Goal: Task Accomplishment & Management: Manage account settings

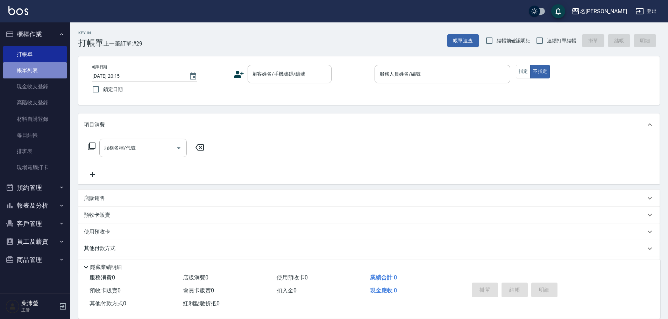
click at [50, 76] on link "帳單列表" at bounding box center [35, 70] width 64 height 16
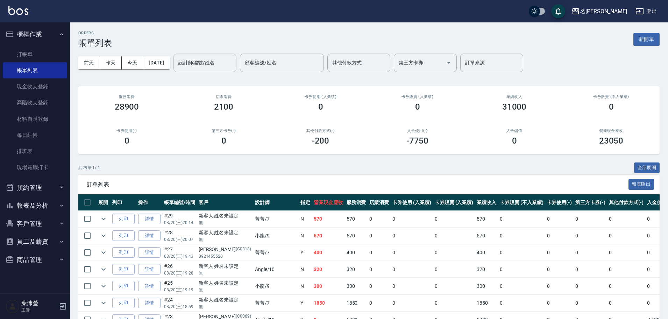
click at [191, 69] on div "設計師編號/姓名" at bounding box center [205, 63] width 63 height 19
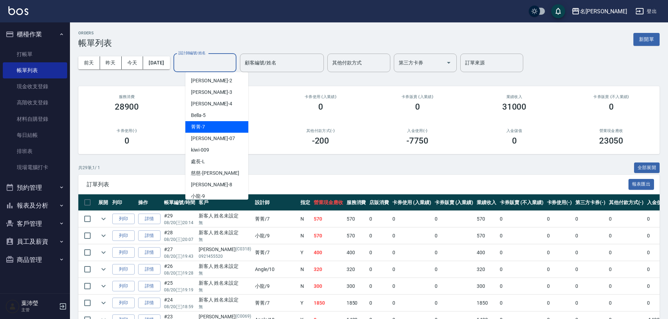
scroll to position [70, 0]
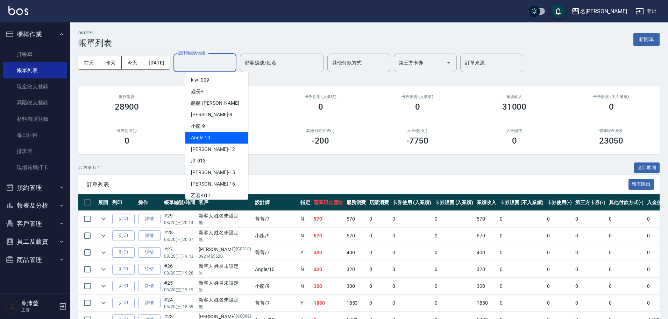
click at [206, 135] on span "Angle -10" at bounding box center [200, 137] width 19 height 7
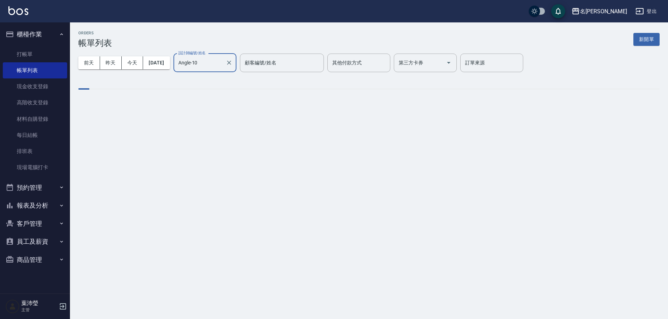
type input "Angle-10"
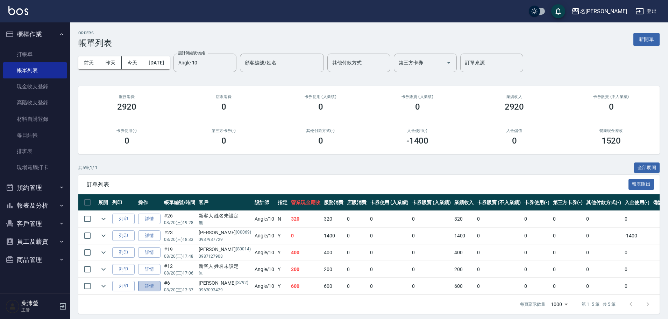
click at [156, 283] on link "詳情" at bounding box center [149, 286] width 22 height 11
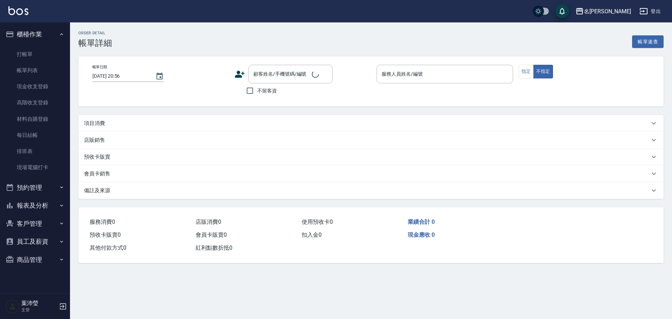
type input "2025/08/20 13:37"
type input "Angle-10"
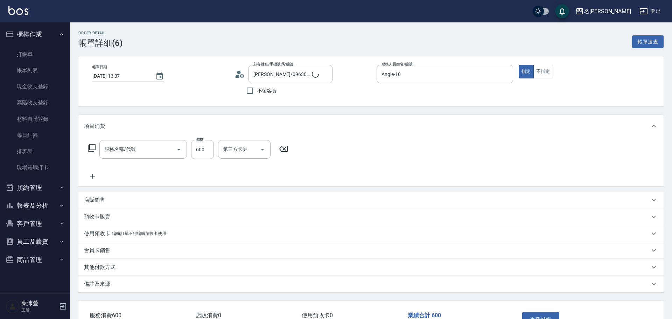
type input "翁采宜/0963093429/S792"
type input "剪髮 講師級設計師(300)"
click at [197, 151] on input "600" at bounding box center [202, 149] width 23 height 19
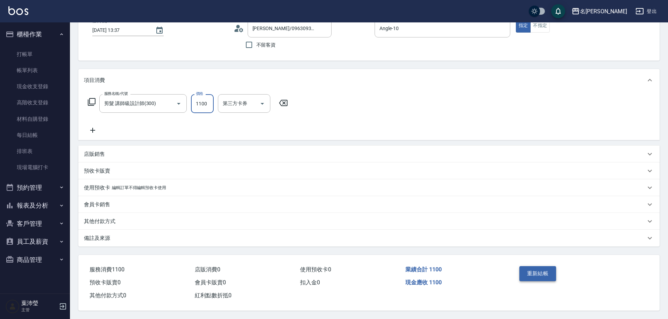
type input "1100"
click at [531, 271] on button "重新結帳" at bounding box center [538, 273] width 37 height 15
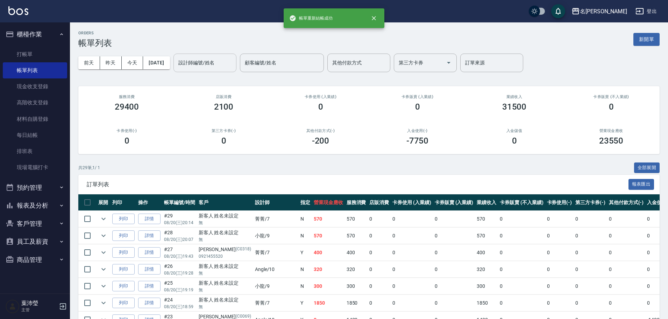
click at [219, 70] on div "設計師編號/姓名" at bounding box center [205, 63] width 63 height 19
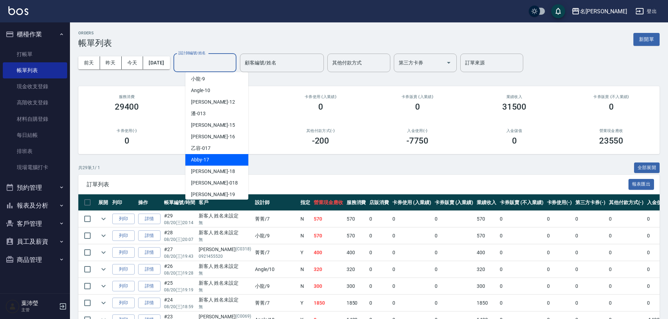
scroll to position [105, 0]
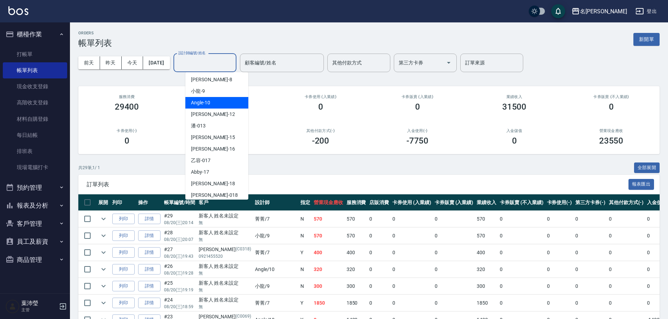
click at [207, 106] on span "Angle -10" at bounding box center [200, 102] width 19 height 7
type input "Angle-10"
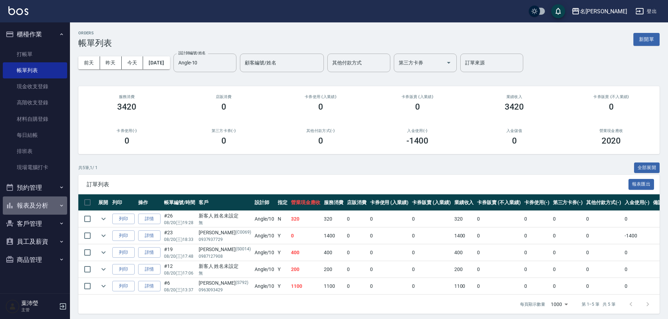
click at [37, 203] on button "報表及分析" at bounding box center [35, 205] width 64 height 18
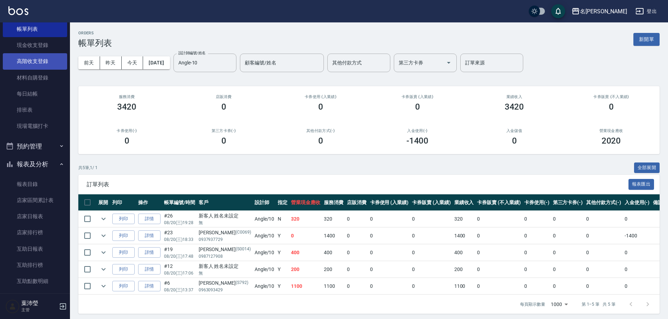
scroll to position [0, 0]
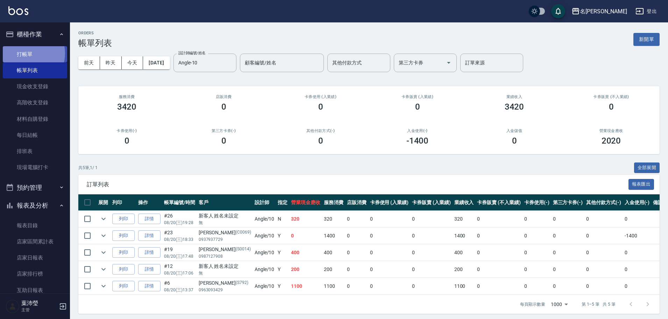
click at [28, 53] on link "打帳單" at bounding box center [35, 54] width 64 height 16
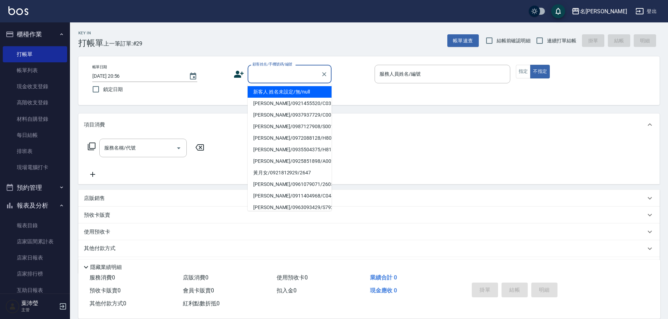
click at [286, 78] on input "顧客姓名/手機號碼/編號" at bounding box center [284, 74] width 67 height 12
type input "ㄩ"
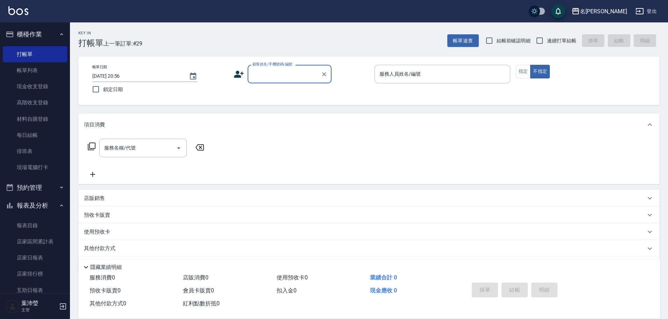
drag, startPoint x: 282, startPoint y: 80, endPoint x: 253, endPoint y: 82, distance: 28.8
click at [253, 82] on div "顧客姓名/手機號碼/編號" at bounding box center [290, 74] width 84 height 19
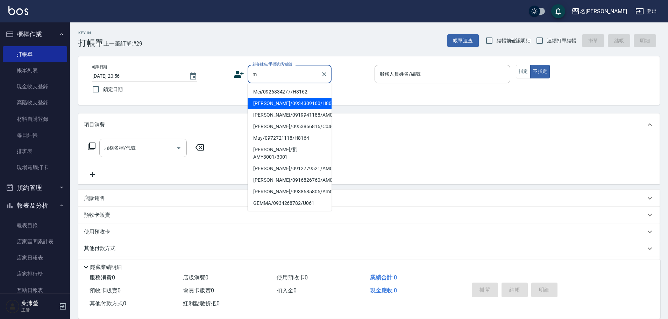
click at [271, 99] on li "MIKA/0934309160/H8039" at bounding box center [290, 104] width 84 height 12
type input "MIKA/0934309160/H8039"
type input "Emma-8"
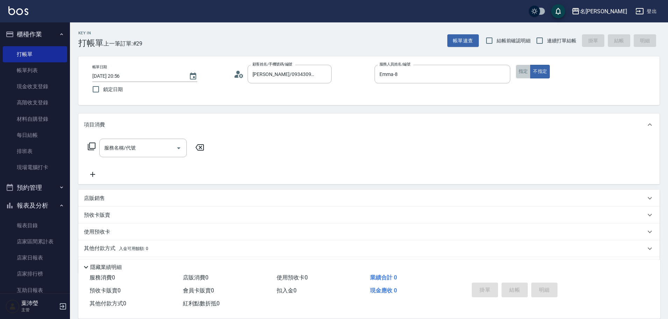
click at [524, 73] on button "指定" at bounding box center [523, 72] width 15 height 14
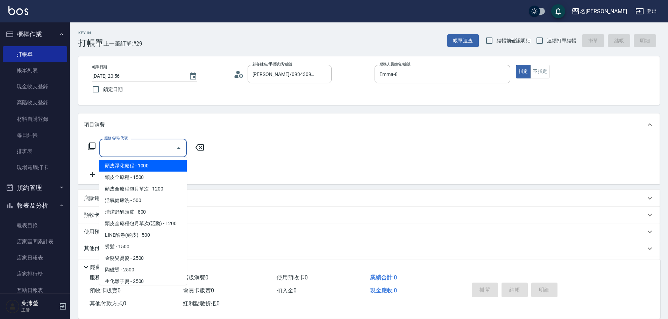
click at [161, 148] on input "服務名稱/代號" at bounding box center [138, 148] width 71 height 12
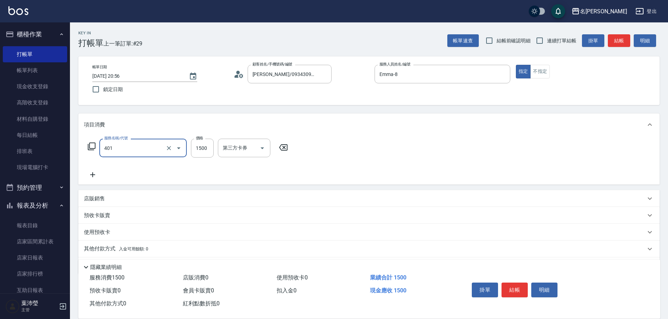
type input "染髮(401)"
type input "2000"
click at [97, 174] on icon at bounding box center [92, 174] width 17 height 8
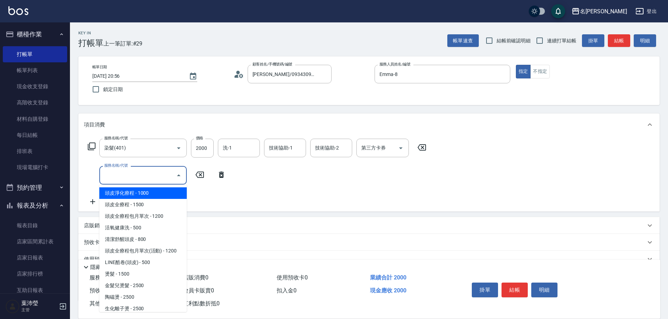
click at [114, 181] on input "服務名稱/代號" at bounding box center [138, 175] width 71 height 12
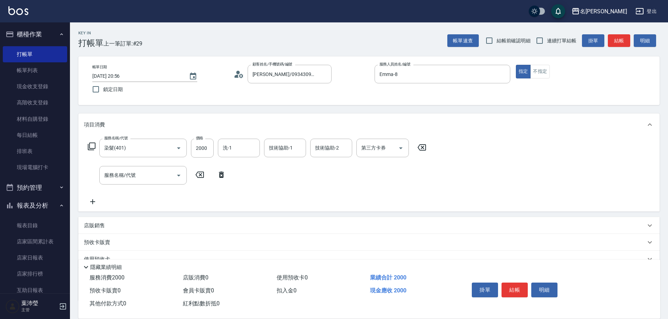
click at [255, 189] on div "服務名稱/代號 染髮(401) 服務名稱/代號 價格 2000 價格 洗-1 洗-1 技術協助-1 技術協助-1 技術協助-2 技術協助-2 第三方卡券 第三…" at bounding box center [257, 172] width 347 height 67
click at [236, 219] on div "店販銷售" at bounding box center [368, 225] width 581 height 17
type input "Emma-8"
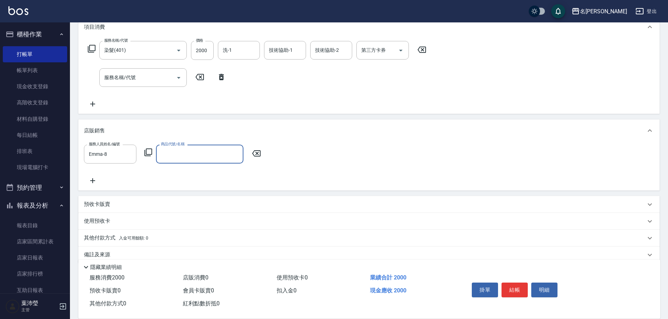
scroll to position [105, 0]
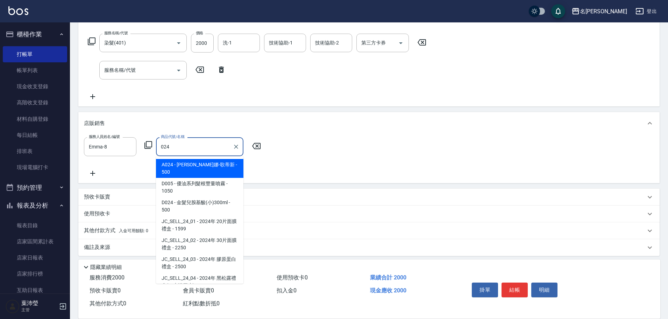
type input "威娜-歌蒂新"
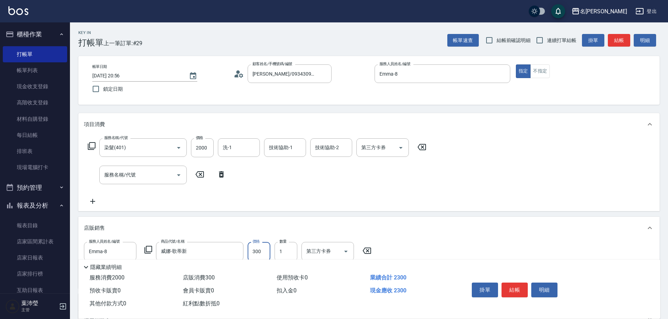
scroll to position [0, 0]
type input "300"
click at [518, 286] on button "結帳" at bounding box center [515, 289] width 26 height 15
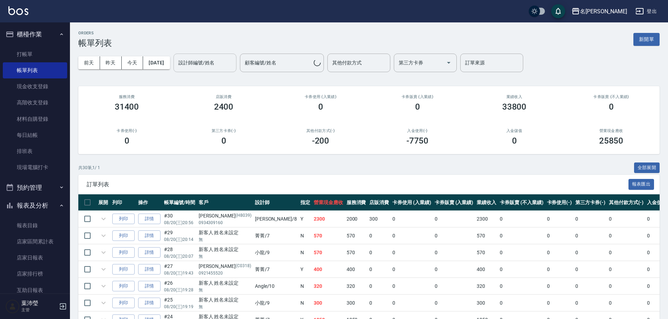
click at [233, 65] on input "設計師編號/姓名" at bounding box center [205, 63] width 57 height 12
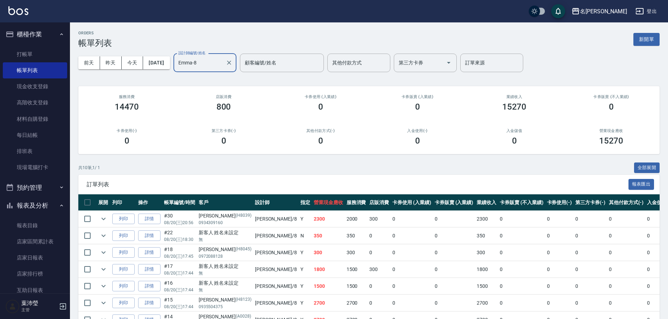
type input "Emma-8"
click at [658, 43] on button "新開單" at bounding box center [647, 39] width 26 height 13
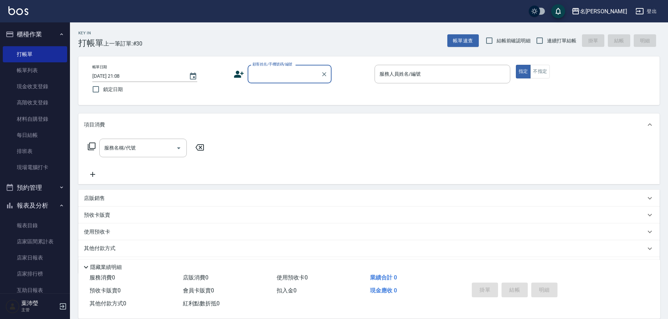
click at [308, 72] on input "顧客姓名/手機號碼/編號" at bounding box center [284, 74] width 67 height 12
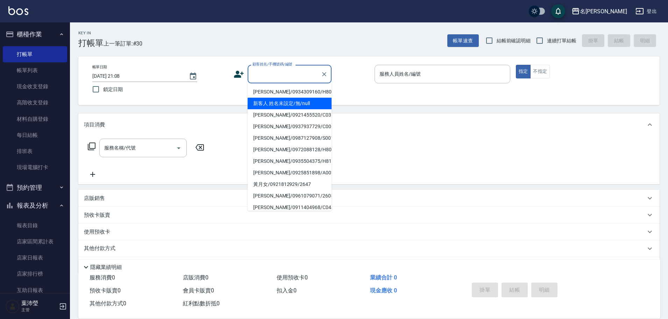
click at [283, 101] on li "新客人 姓名未設定/無/null" at bounding box center [290, 104] width 84 height 12
type input "新客人 姓名未設定/無/null"
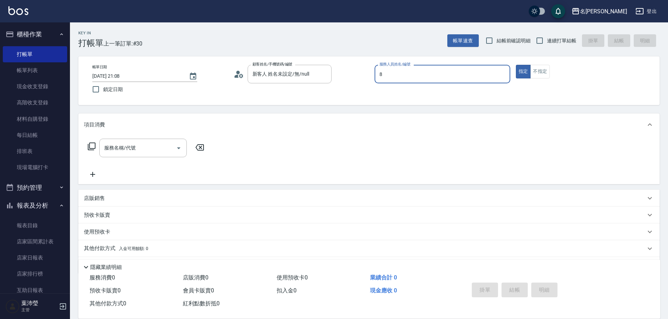
type input "Emma-8"
type button "true"
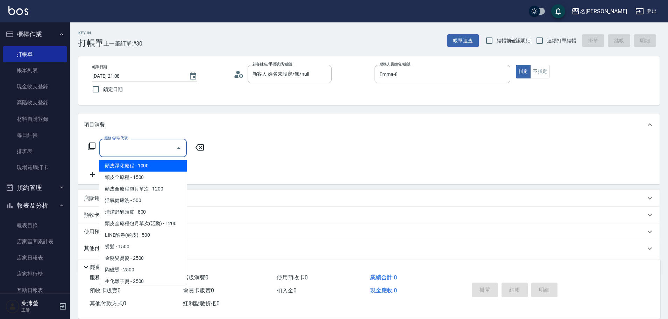
click at [157, 151] on input "服務名稱/代號" at bounding box center [138, 148] width 71 height 12
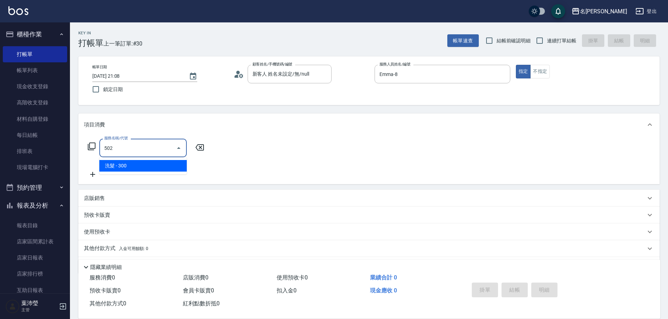
type input "洗髮(502)"
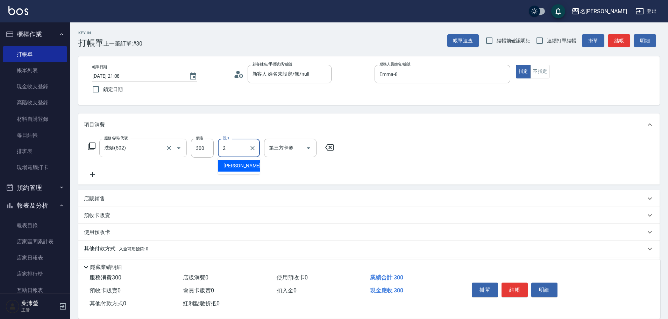
type input "敏卉-2"
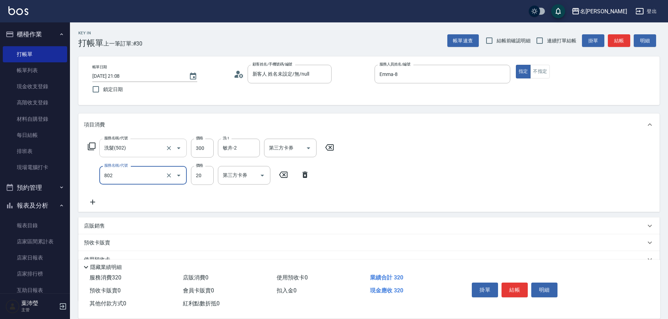
type input "潤絲(802)"
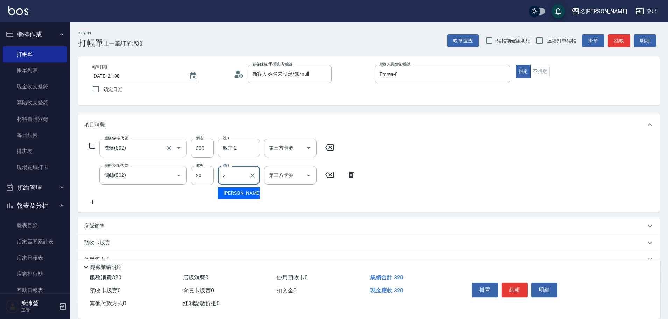
type input "敏卉-2"
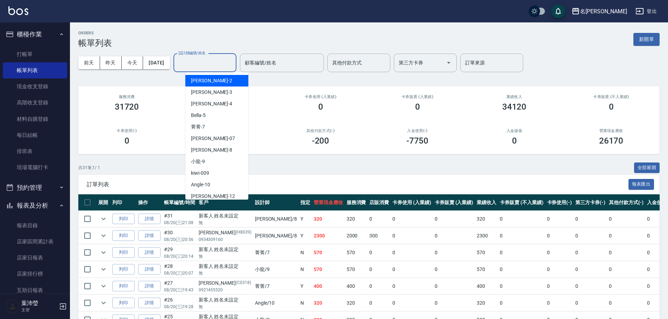
click at [194, 63] on input "設計師編號/姓名" at bounding box center [205, 63] width 57 height 12
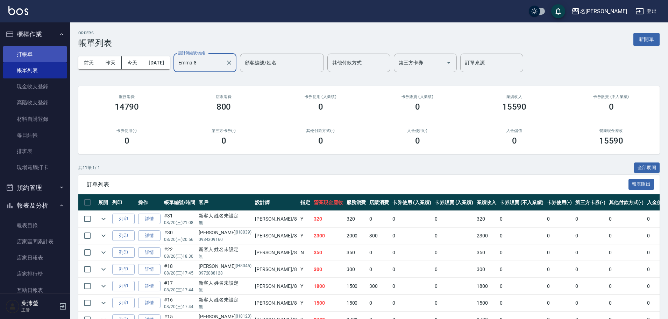
type input "Emma-8"
click at [45, 61] on link "打帳單" at bounding box center [35, 54] width 64 height 16
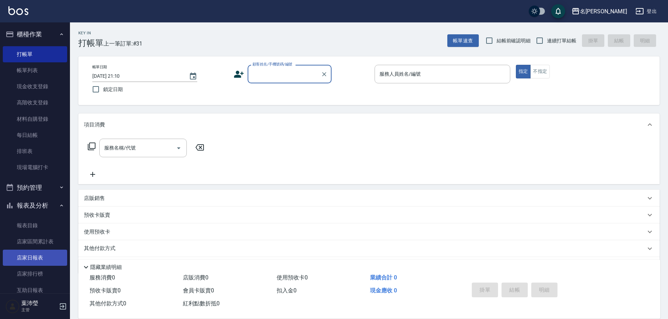
click at [44, 256] on link "店家日報表" at bounding box center [35, 257] width 64 height 16
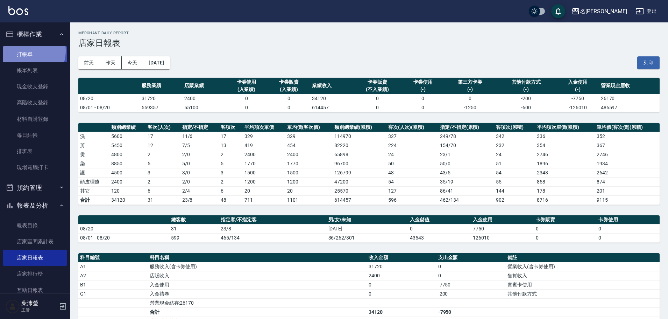
click at [28, 51] on link "打帳單" at bounding box center [35, 54] width 64 height 16
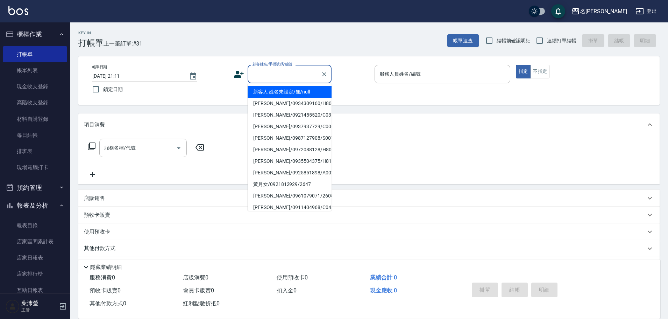
click at [259, 75] on input "顧客姓名/手機號碼/編號" at bounding box center [284, 74] width 67 height 12
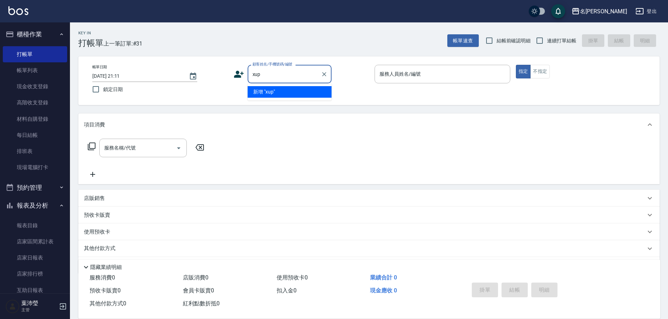
type input "xup6"
click at [324, 75] on icon "Clear" at bounding box center [324, 74] width 4 height 4
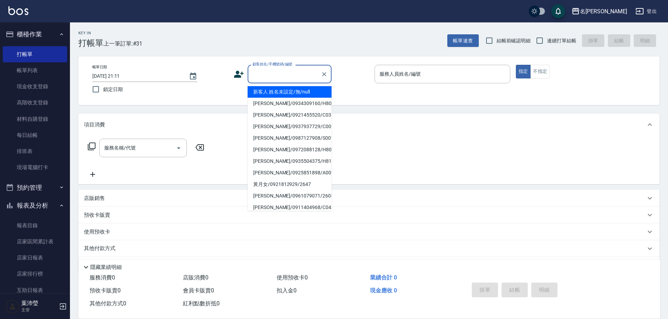
type input "x"
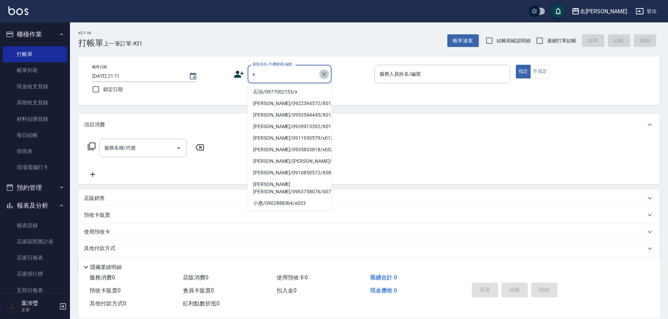
click at [324, 73] on icon "Clear" at bounding box center [324, 74] width 4 height 4
type input "x"
click at [325, 74] on icon "Clear" at bounding box center [324, 74] width 7 height 7
click at [292, 92] on li "新客人 姓名未設定/無/null" at bounding box center [290, 92] width 84 height 12
type input "新客人 姓名未設定/無/null"
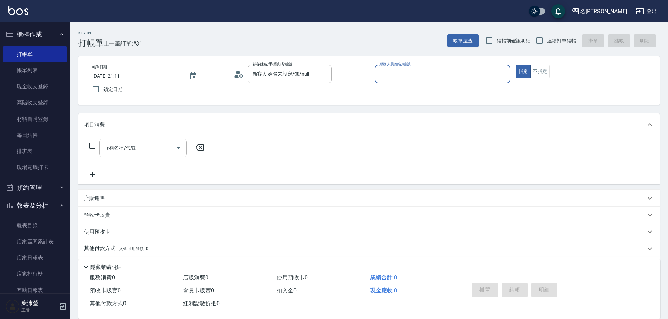
click at [382, 69] on input "服務人員姓名/編號" at bounding box center [442, 74] width 129 height 12
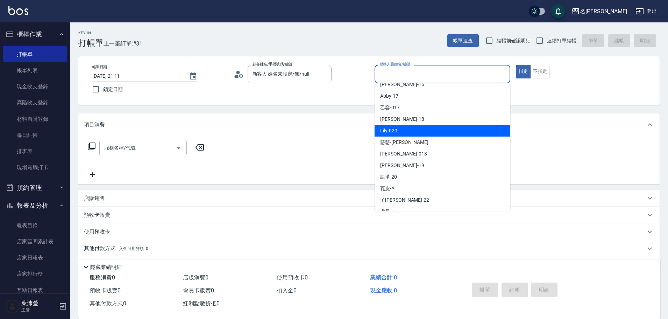
scroll to position [167, 0]
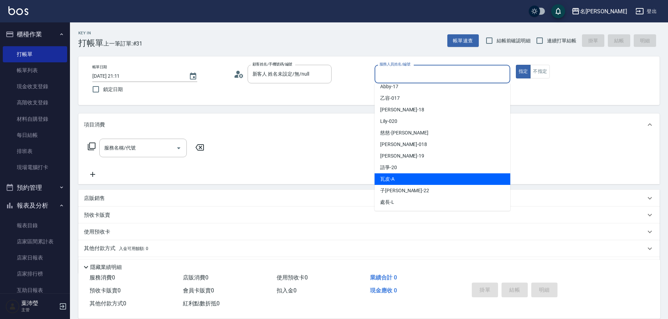
click at [395, 179] on div "瓦皮 -A" at bounding box center [443, 179] width 136 height 12
type input "瓦皮-A"
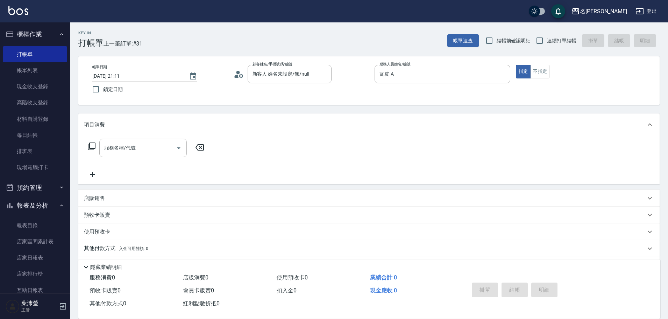
click at [91, 145] on icon at bounding box center [91, 146] width 8 height 8
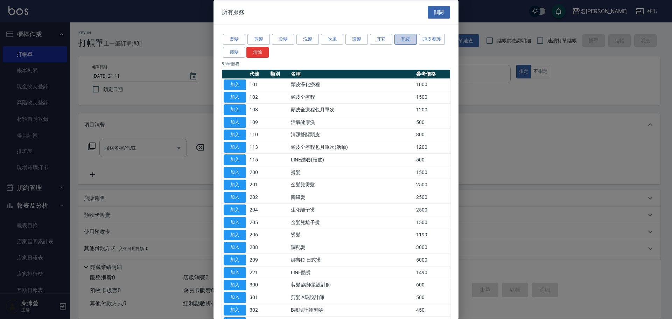
click at [406, 39] on button "瓦皮" at bounding box center [405, 39] width 22 height 11
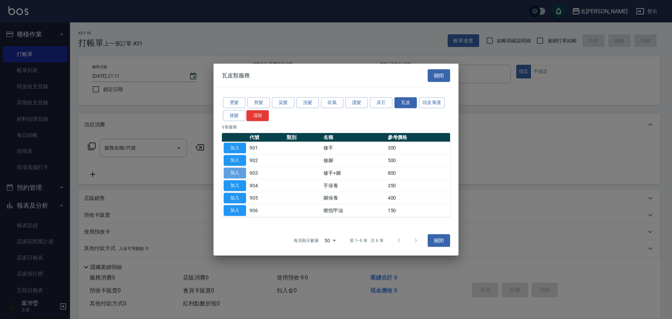
click at [231, 175] on button "加入" at bounding box center [235, 173] width 22 height 11
type input "修手+腳(903)"
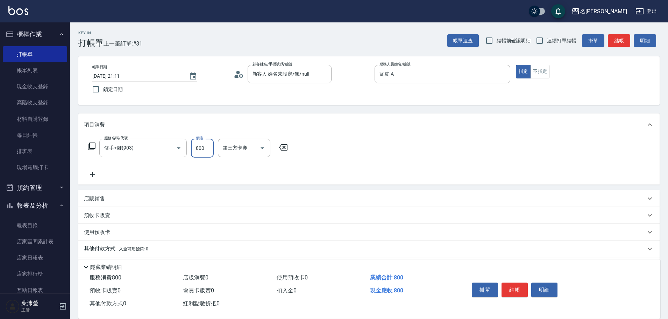
click at [199, 146] on input "800" at bounding box center [202, 148] width 23 height 19
type input "1200"
click at [510, 284] on button "結帳" at bounding box center [515, 289] width 26 height 15
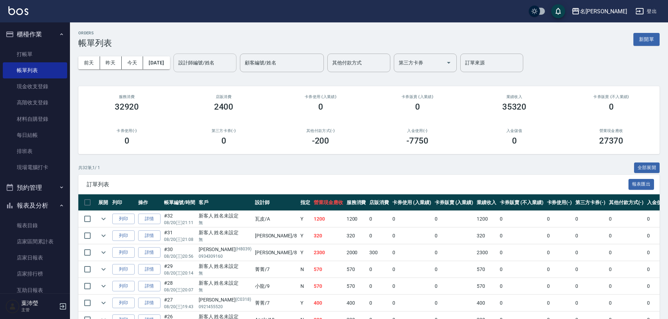
click at [205, 69] on div "設計師編號/姓名" at bounding box center [205, 63] width 63 height 19
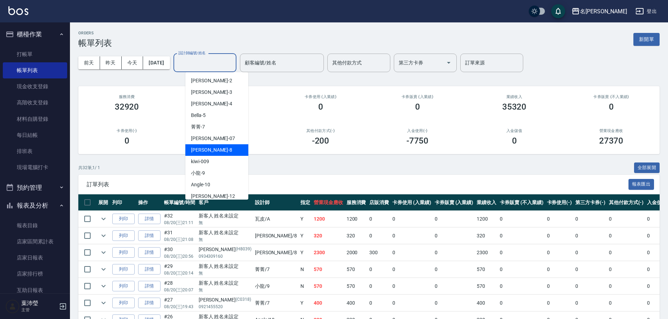
click at [210, 150] on div "Emma -8" at bounding box center [216, 150] width 63 height 12
type input "Emma-8"
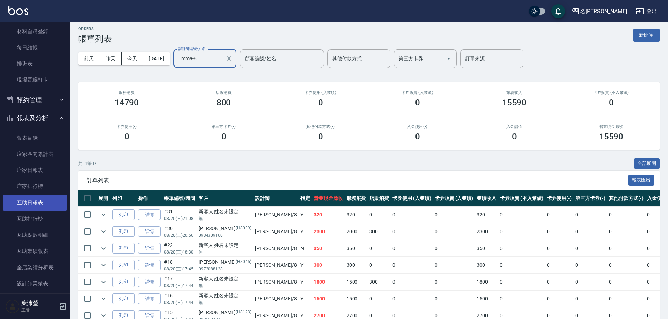
scroll to position [105, 0]
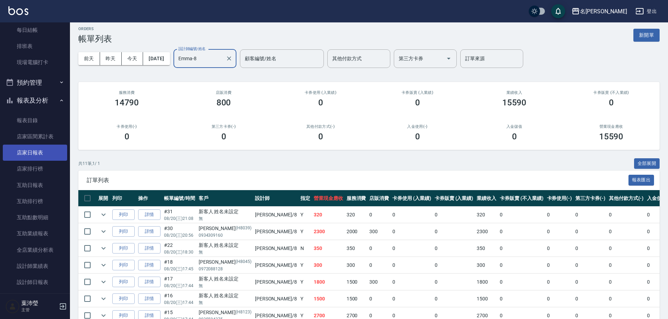
click at [49, 150] on link "店家日報表" at bounding box center [35, 152] width 64 height 16
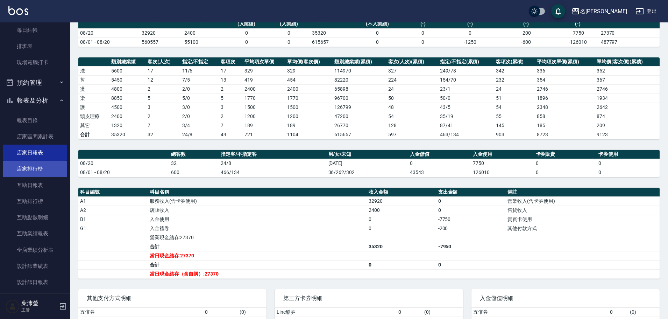
scroll to position [105, 0]
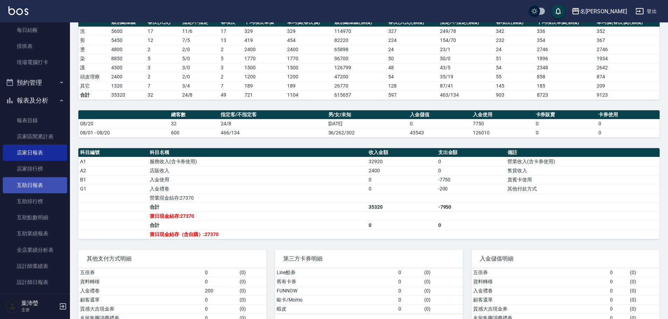
click at [34, 185] on link "互助日報表" at bounding box center [35, 185] width 64 height 16
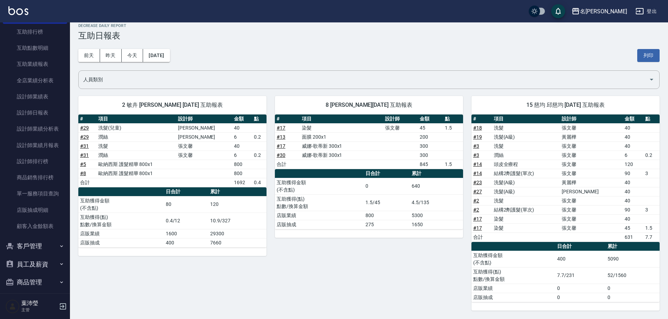
scroll to position [281, 0]
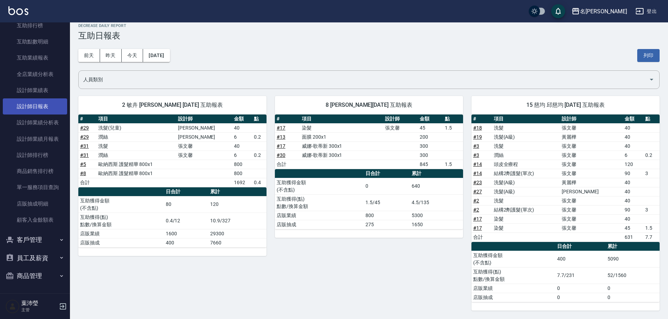
click at [38, 105] on link "設計師日報表" at bounding box center [35, 106] width 64 height 16
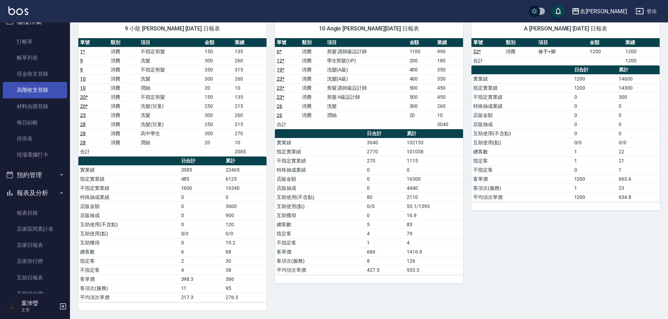
scroll to position [1, 0]
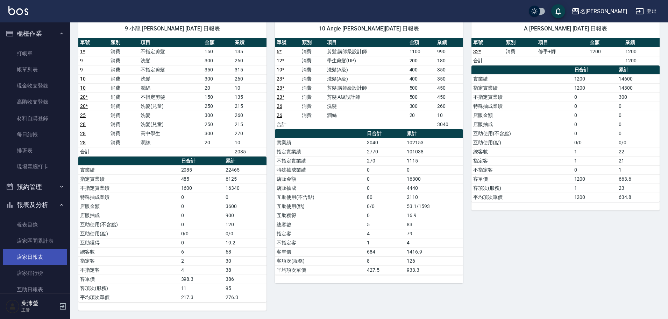
click at [35, 258] on link "店家日報表" at bounding box center [35, 257] width 64 height 16
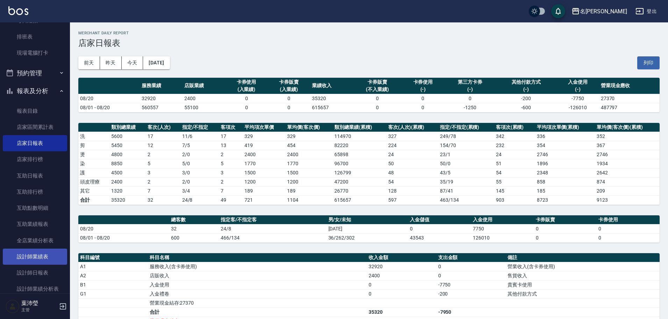
scroll to position [1, 0]
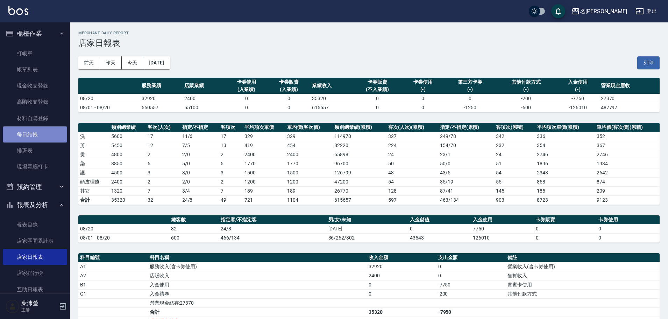
click at [37, 135] on link "每日結帳" at bounding box center [35, 134] width 64 height 16
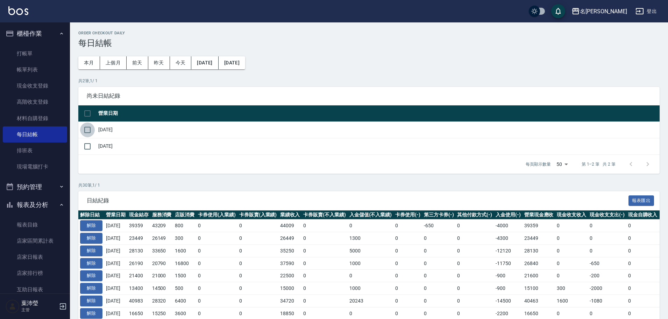
click at [86, 126] on input "checkbox" at bounding box center [87, 129] width 15 height 15
checkbox input "true"
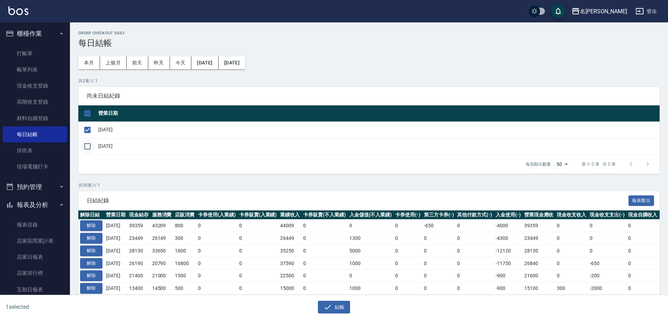
click at [86, 142] on input "checkbox" at bounding box center [87, 146] width 15 height 15
checkbox input "true"
click at [325, 298] on div "結帳" at bounding box center [331, 304] width 331 height 19
click at [327, 302] on button "結帳" at bounding box center [334, 307] width 33 height 13
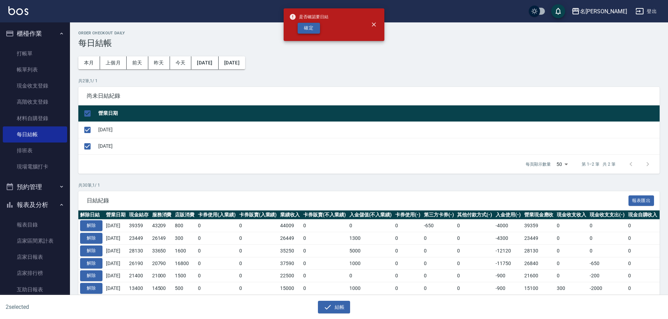
click at [312, 32] on button "確定" at bounding box center [309, 28] width 22 height 11
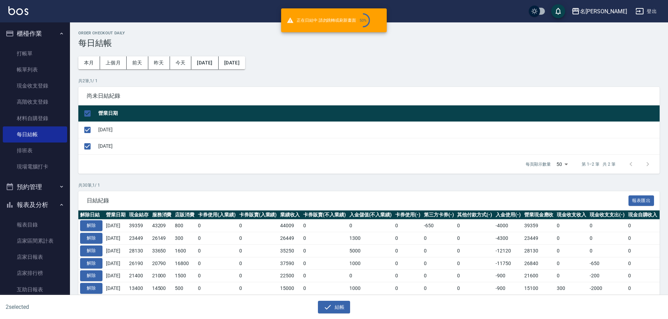
checkbox input "false"
